Goal: Transaction & Acquisition: Purchase product/service

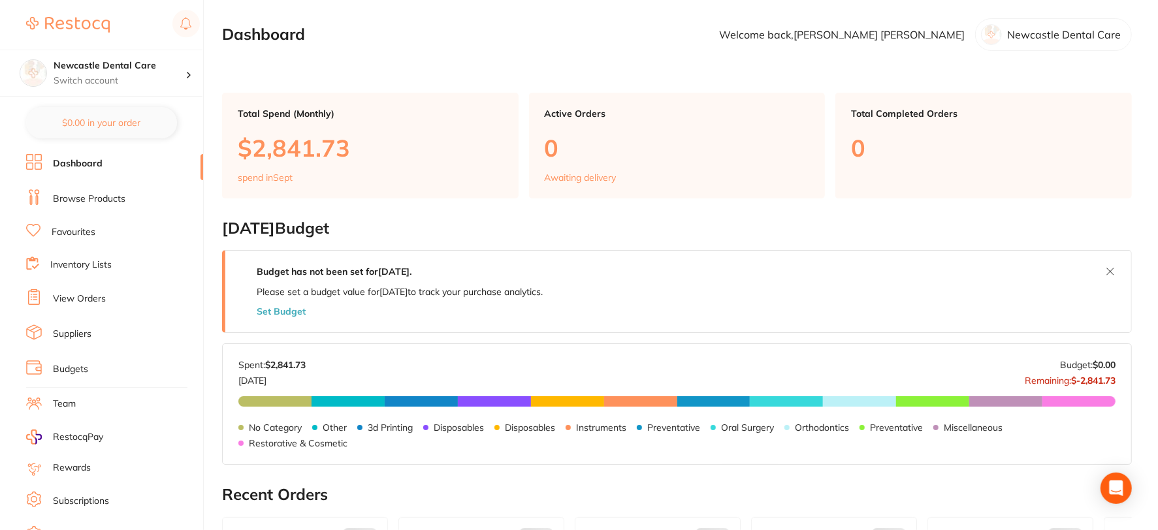
click at [94, 198] on link "Browse Products" at bounding box center [89, 199] width 73 height 13
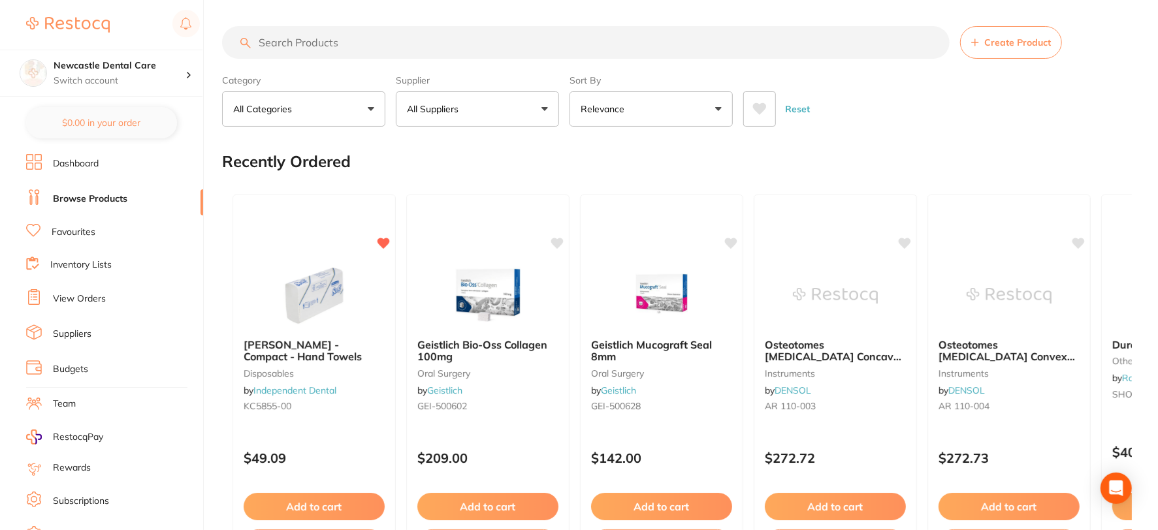
click at [290, 39] on input "search" at bounding box center [586, 42] width 728 height 33
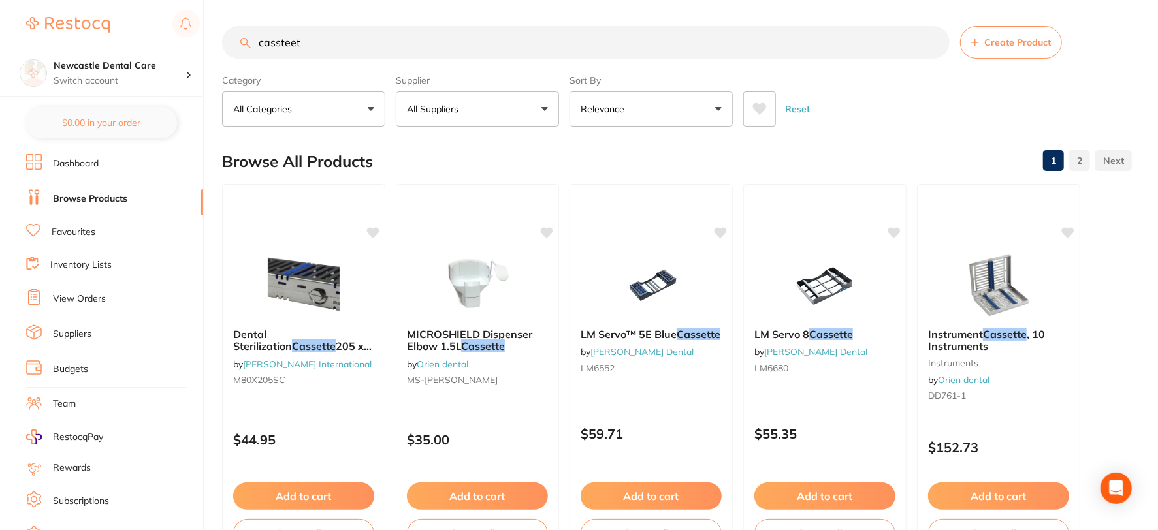
click at [338, 44] on input "cassteet" at bounding box center [586, 42] width 728 height 33
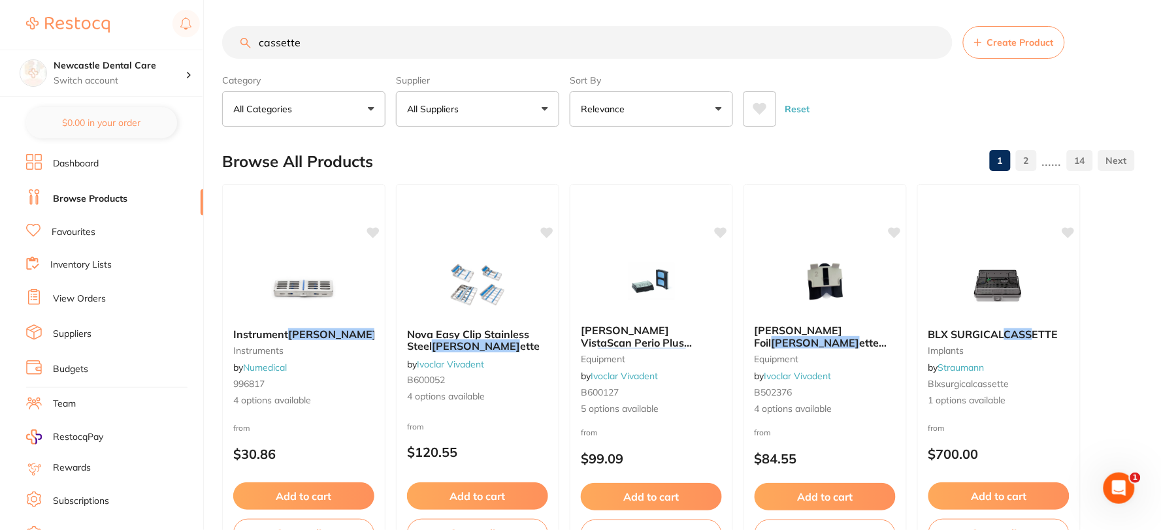
type input "cassette"
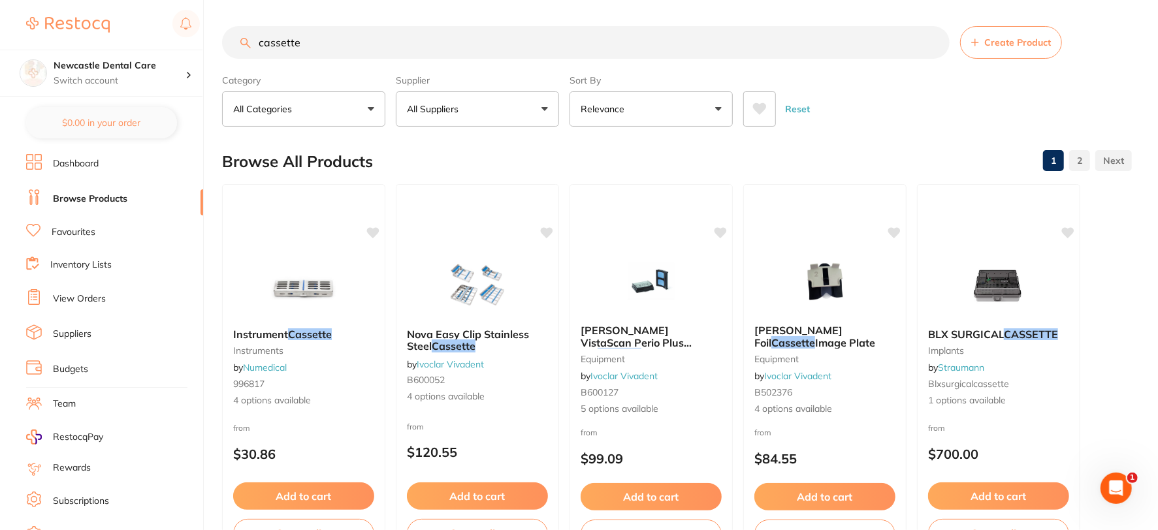
click at [681, 105] on button "Relevance" at bounding box center [651, 108] width 163 height 35
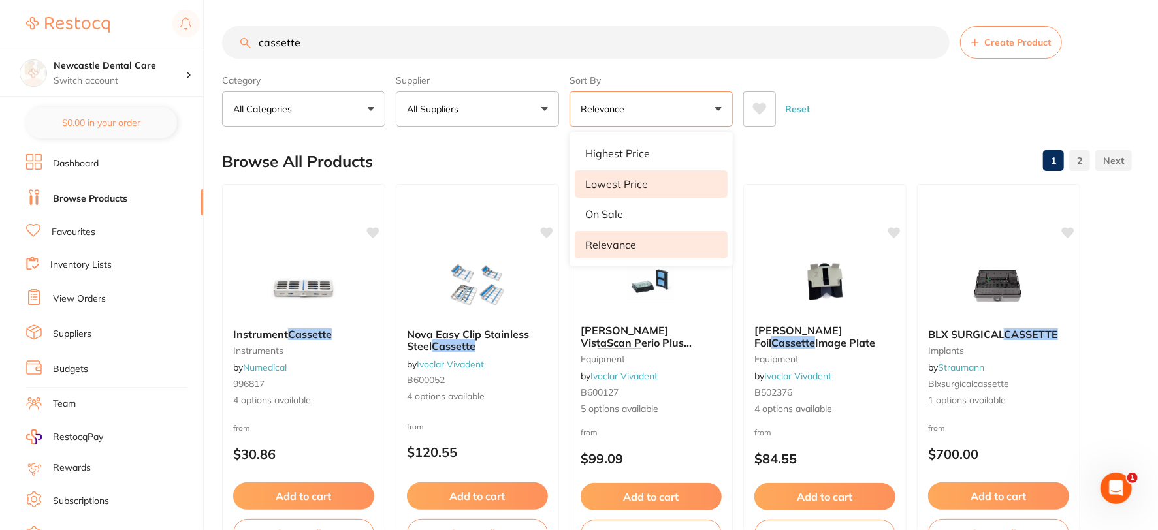
click at [609, 184] on p "Lowest Price" at bounding box center [616, 184] width 63 height 12
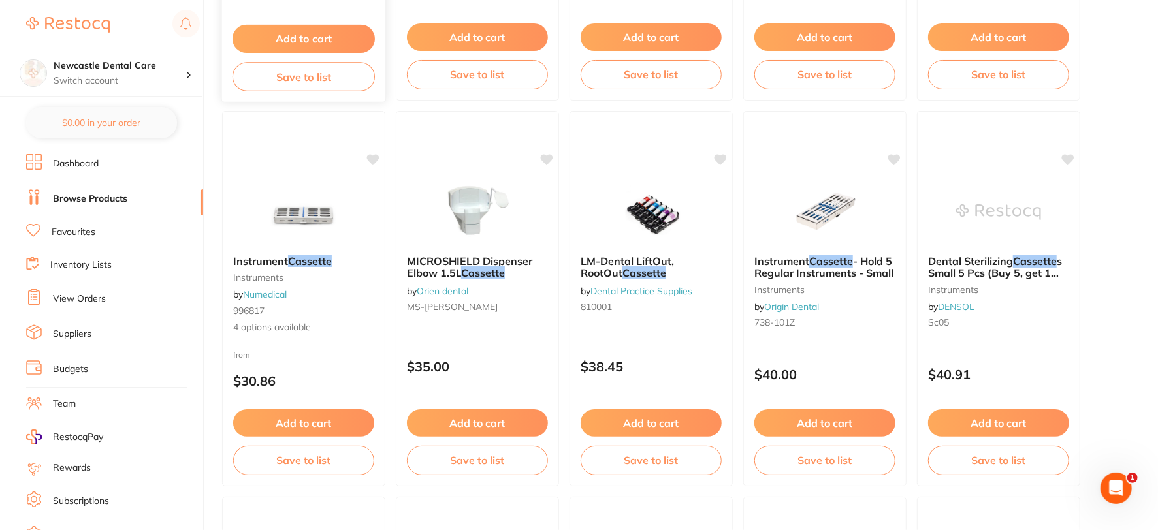
scroll to position [871, 0]
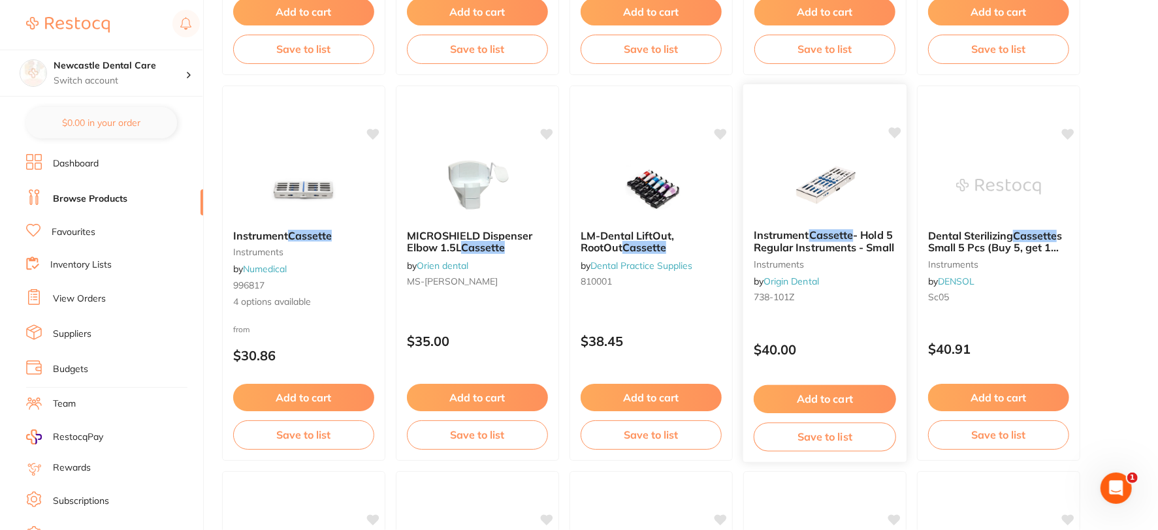
click at [846, 268] on small "instruments" at bounding box center [825, 264] width 142 height 10
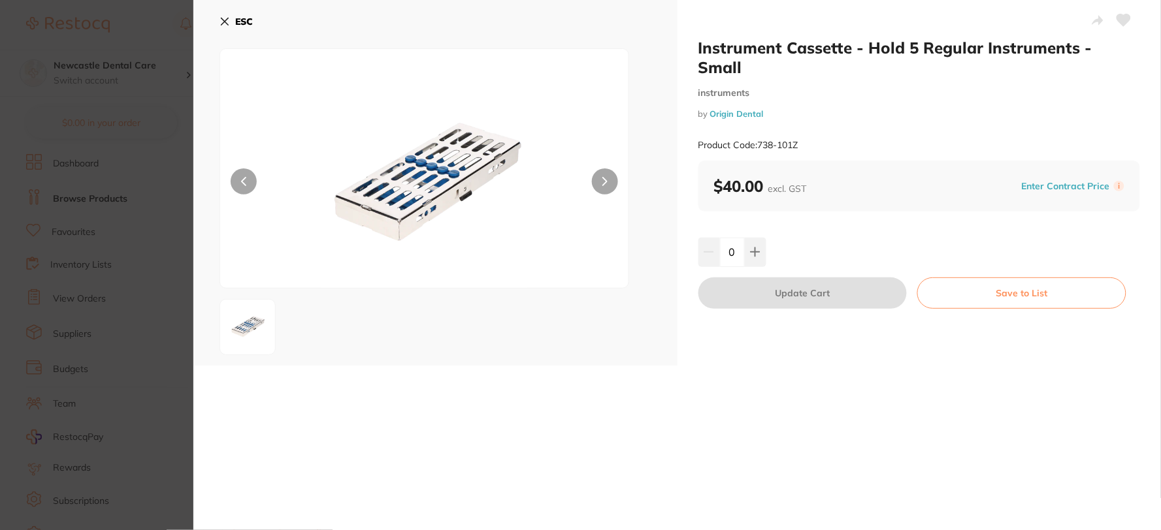
click at [231, 20] on button "ESC" at bounding box center [235, 21] width 33 height 22
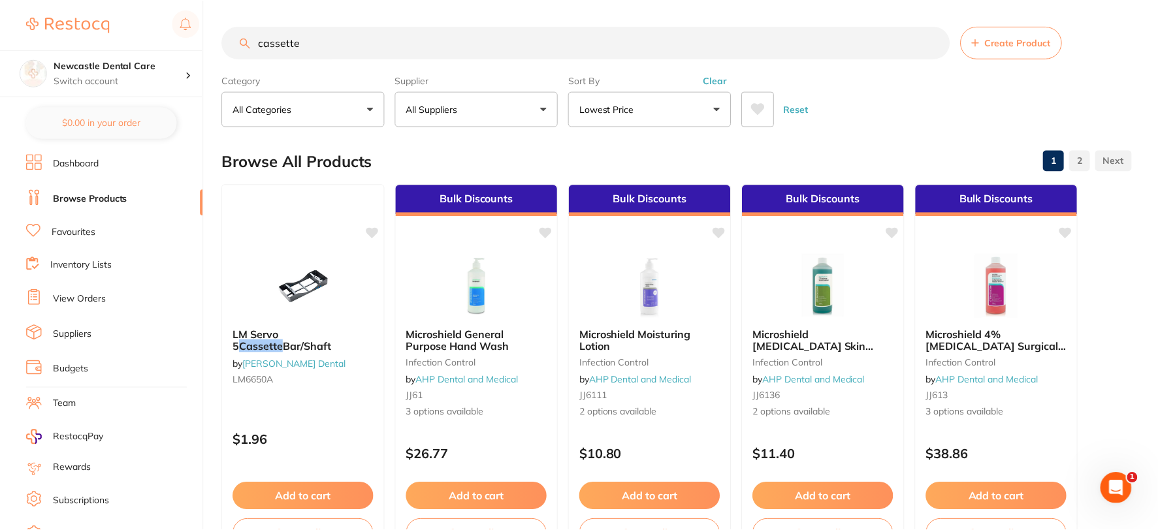
scroll to position [871, 0]
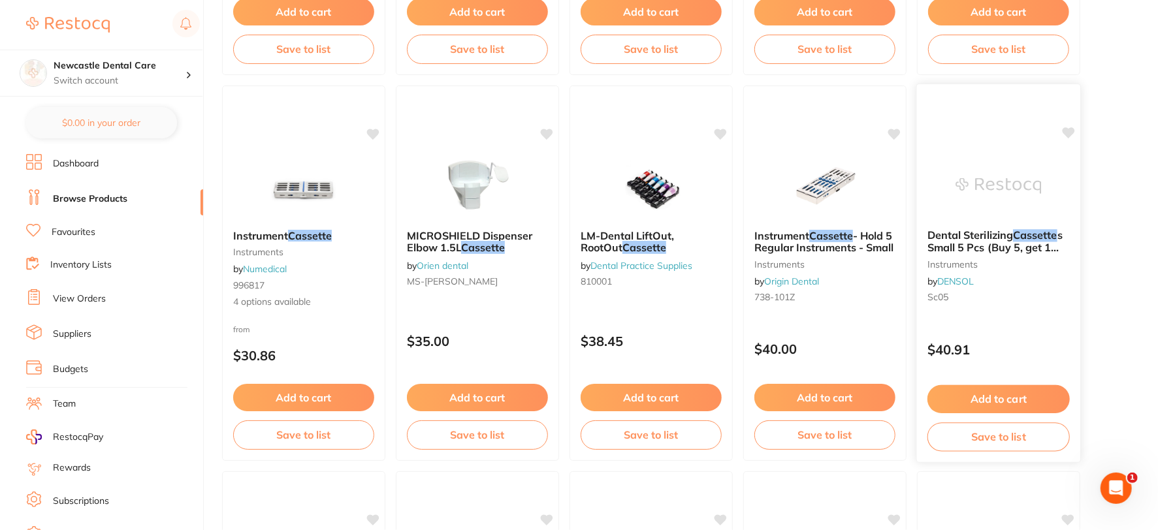
click at [1002, 310] on div "Dental Sterilizing Cassette s Small 5 Pcs (Buy 5, get 1 free) instruments by DE…" at bounding box center [998, 269] width 163 height 100
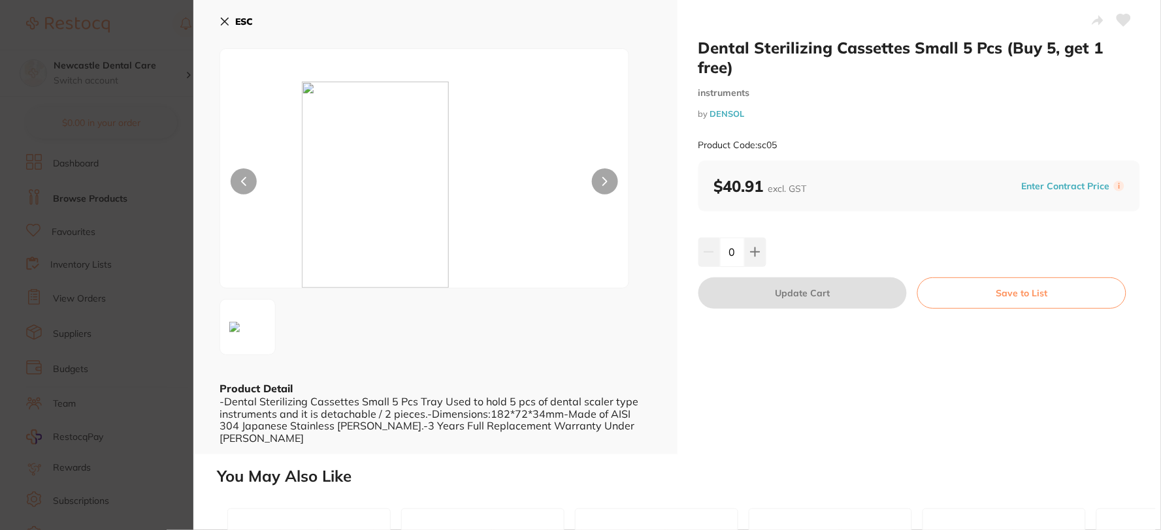
click at [225, 18] on icon at bounding box center [224, 21] width 10 height 10
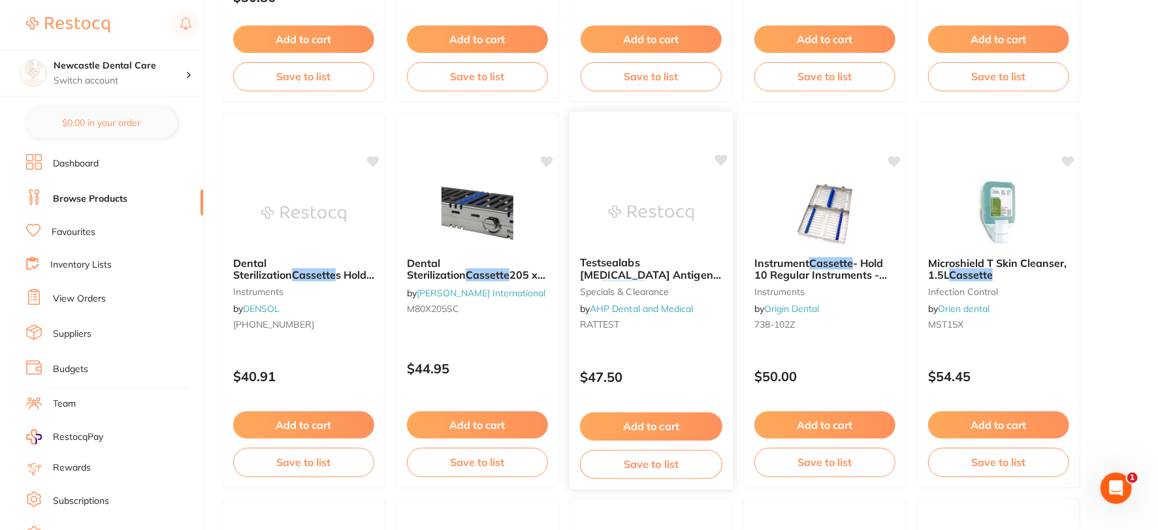
scroll to position [1233, 0]
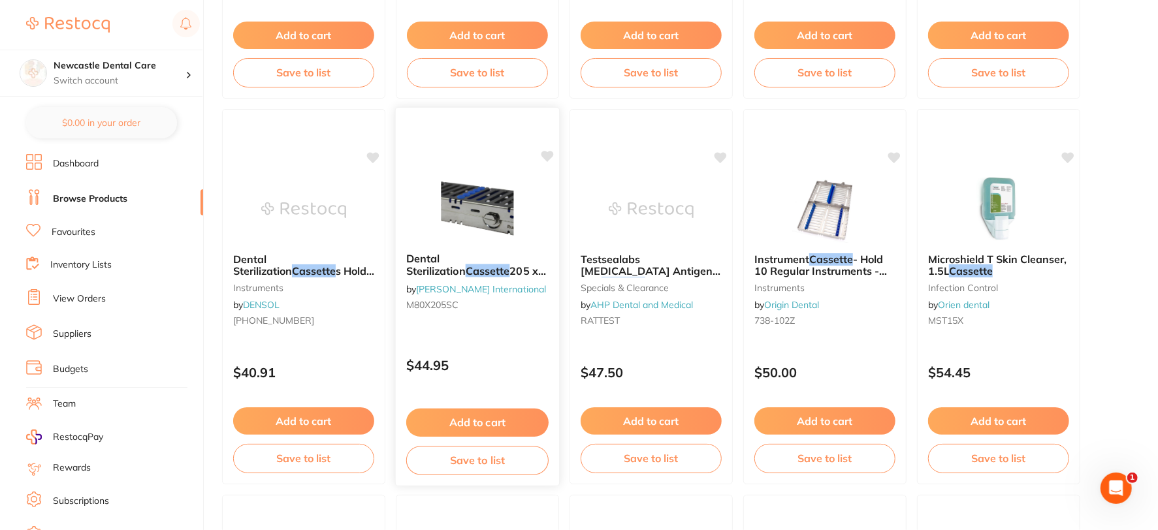
click at [489, 323] on div "Dental Sterilization Cassette 205 x 80 x 32mm Holds 4 instruments, Blue by [PER…" at bounding box center [477, 284] width 163 height 84
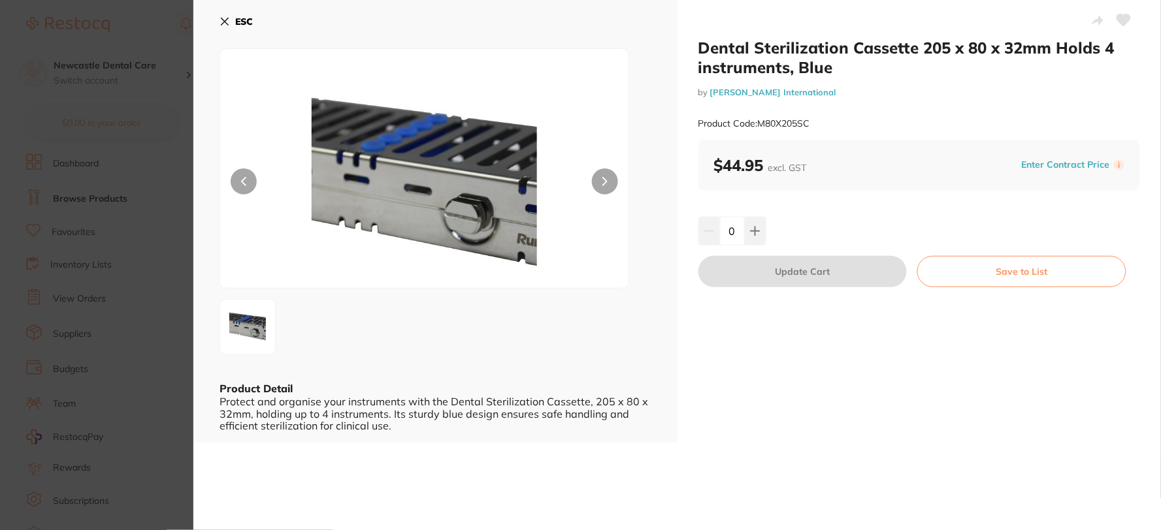
click at [230, 20] on button "ESC" at bounding box center [235, 21] width 33 height 22
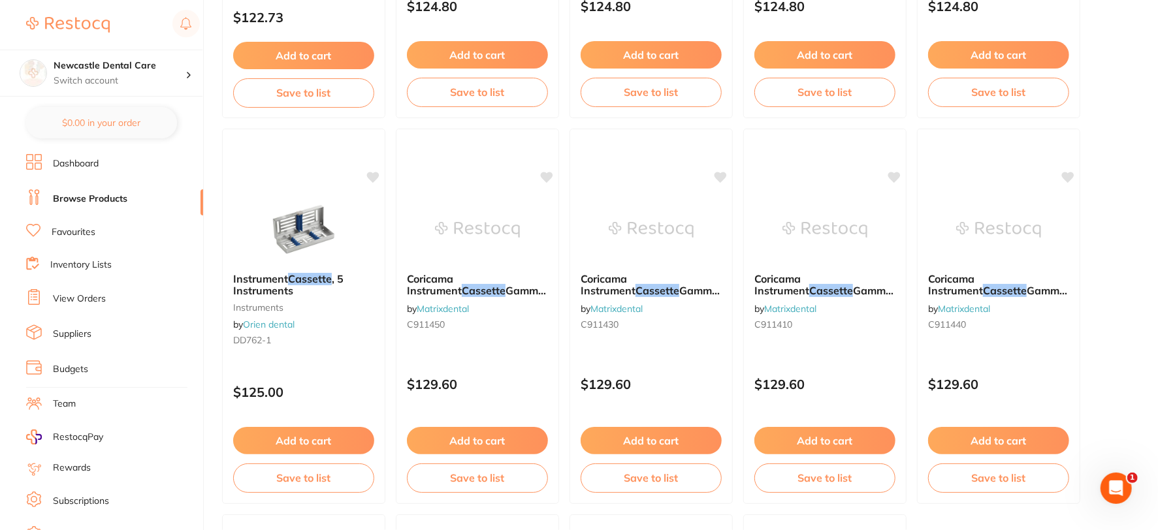
scroll to position [3556, 0]
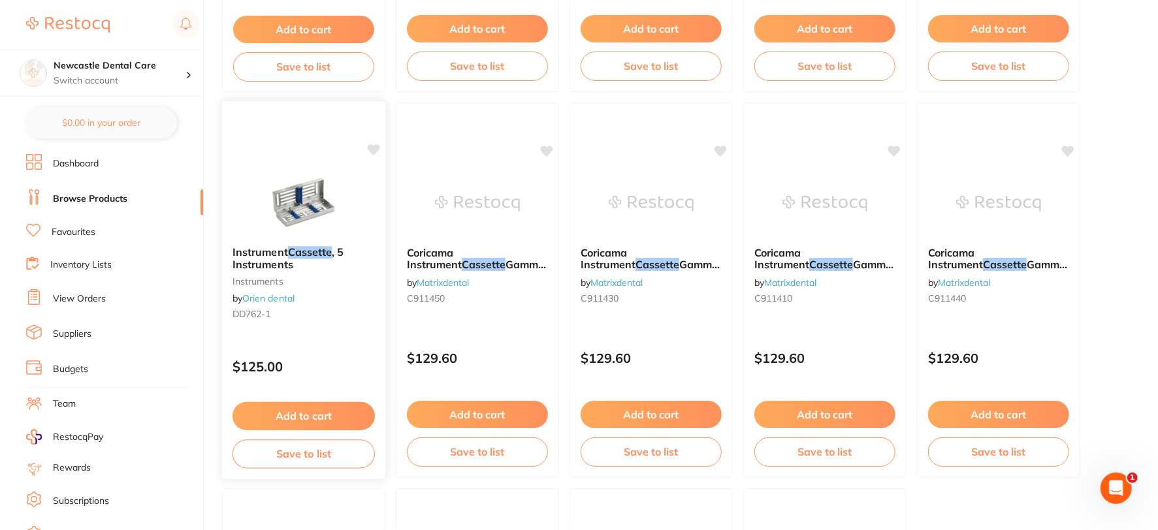
click at [290, 287] on div "Instrument Cassette , 5 Instruments instruments by Orien dental DD762-1" at bounding box center [303, 286] width 163 height 100
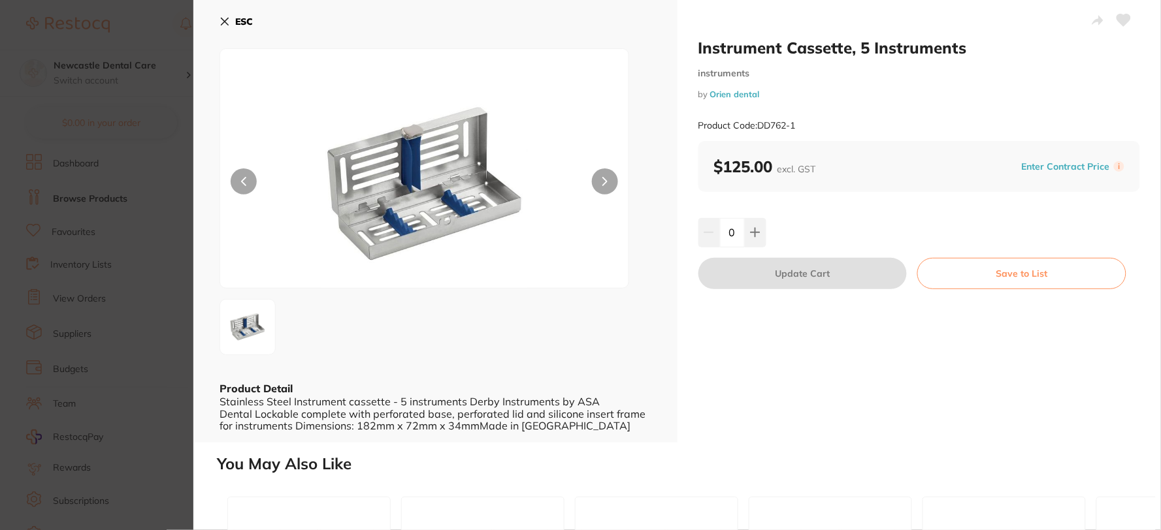
click at [223, 14] on button "ESC" at bounding box center [235, 21] width 33 height 22
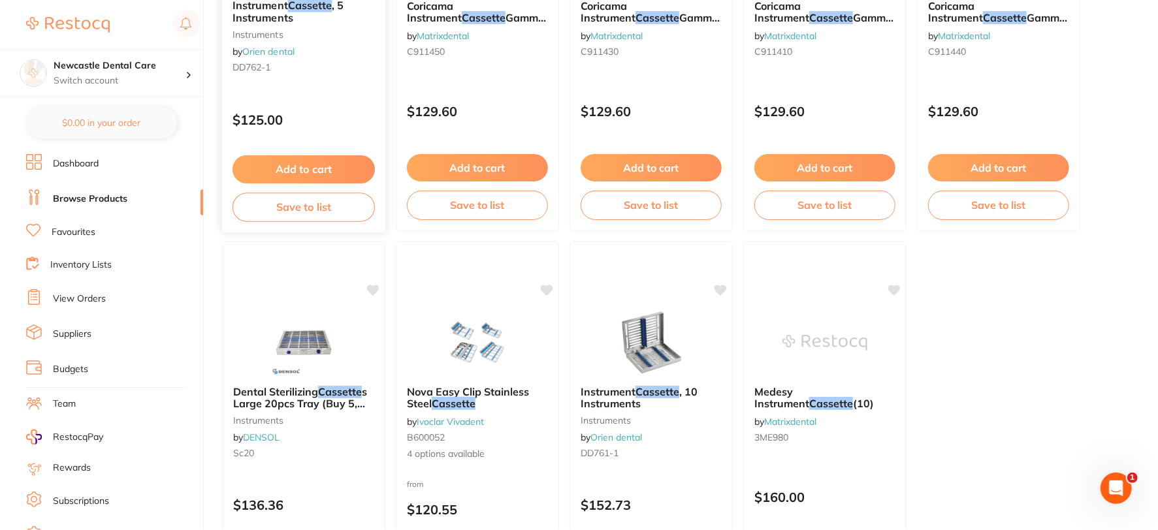
scroll to position [3957, 0]
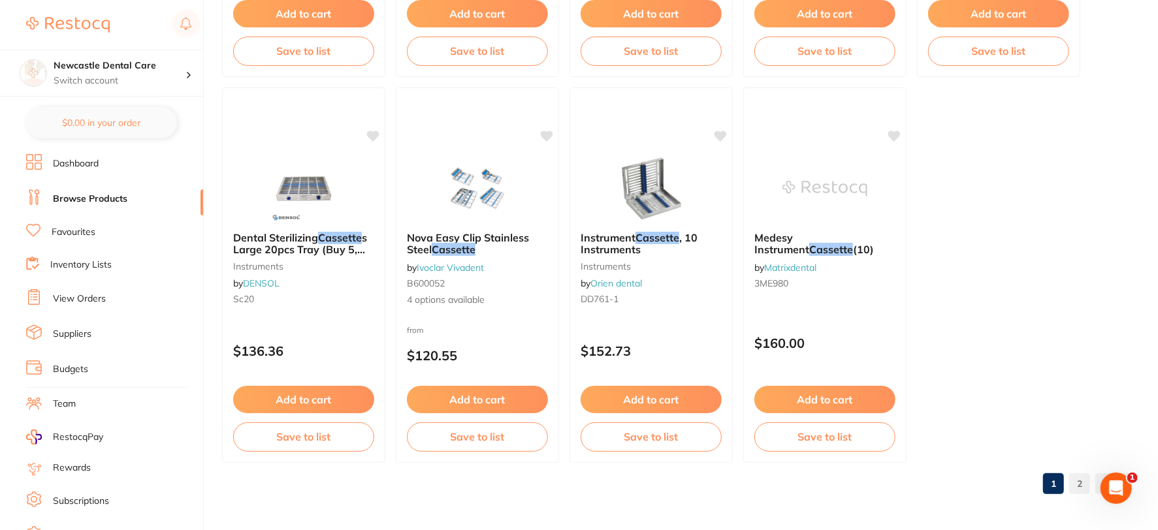
click at [1082, 481] on link "2" at bounding box center [1079, 484] width 21 height 26
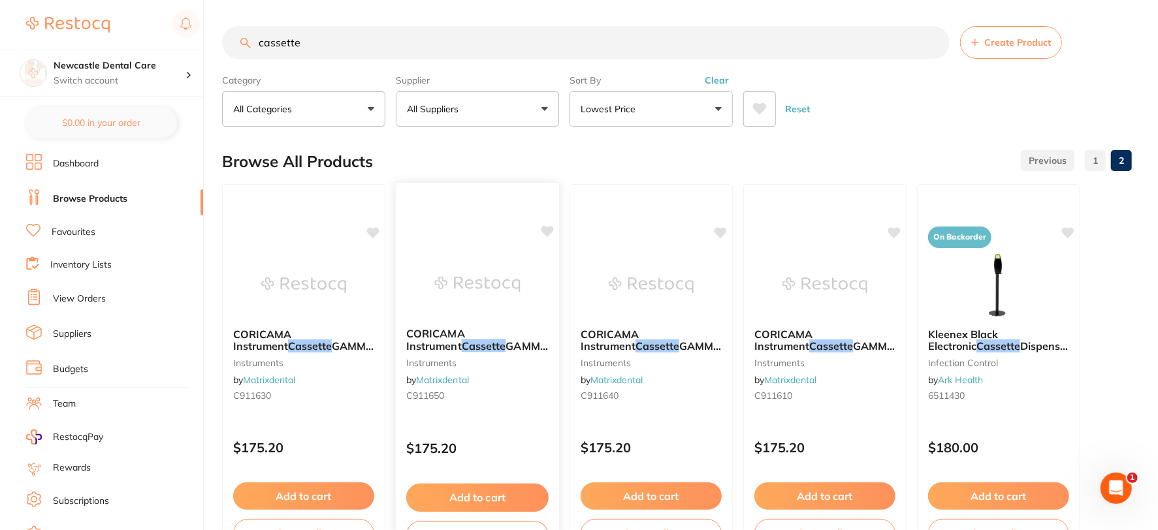
scroll to position [0, 0]
